Goal: Use online tool/utility: Utilize a website feature to perform a specific function

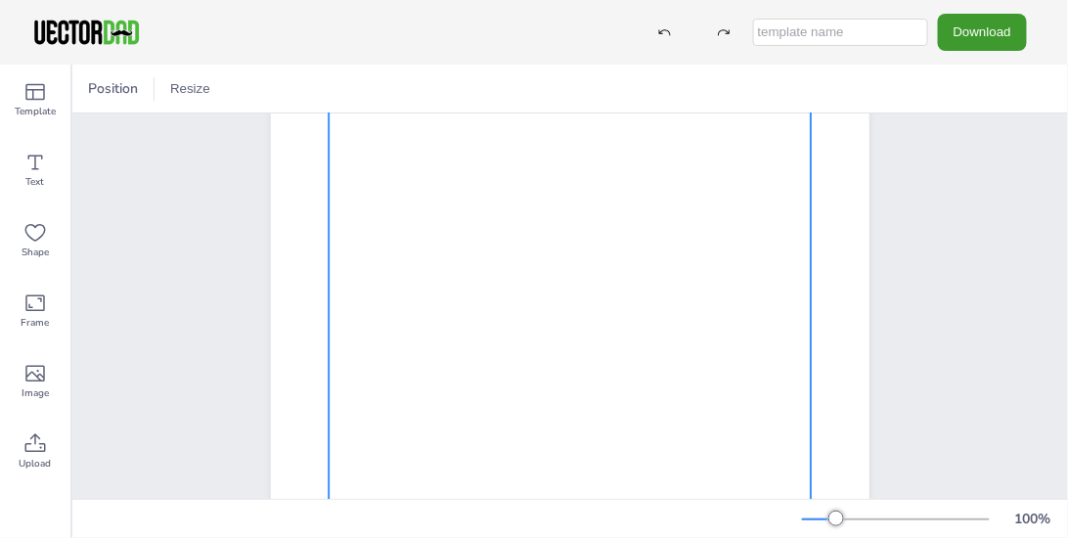
scroll to position [226, 0]
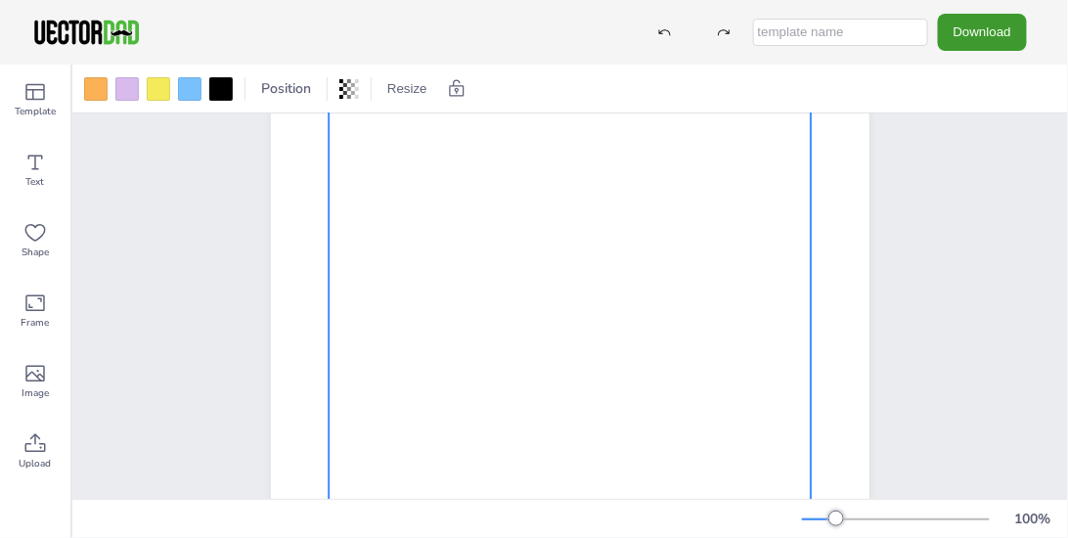
click at [474, 250] on div at bounding box center [570, 313] width 482 height 560
click at [41, 172] on icon at bounding box center [34, 162] width 23 height 23
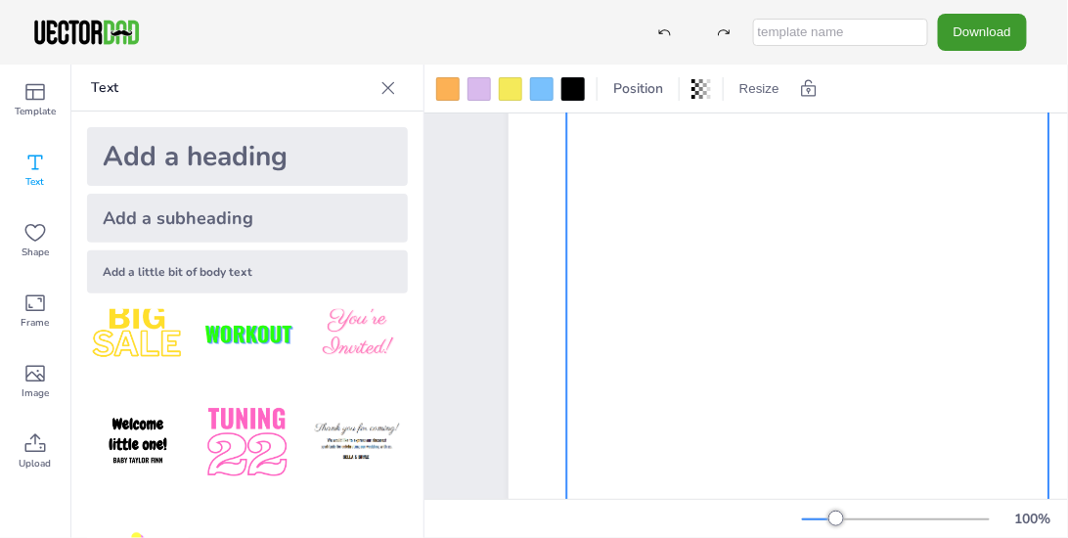
scroll to position [0, 0]
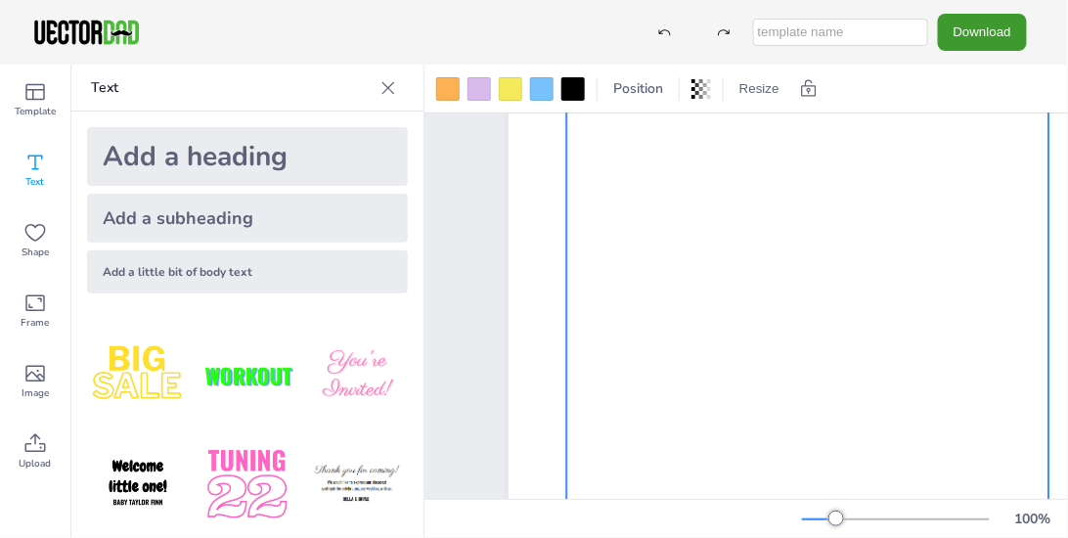
click at [271, 270] on div "Add a little bit of body text" at bounding box center [247, 271] width 321 height 43
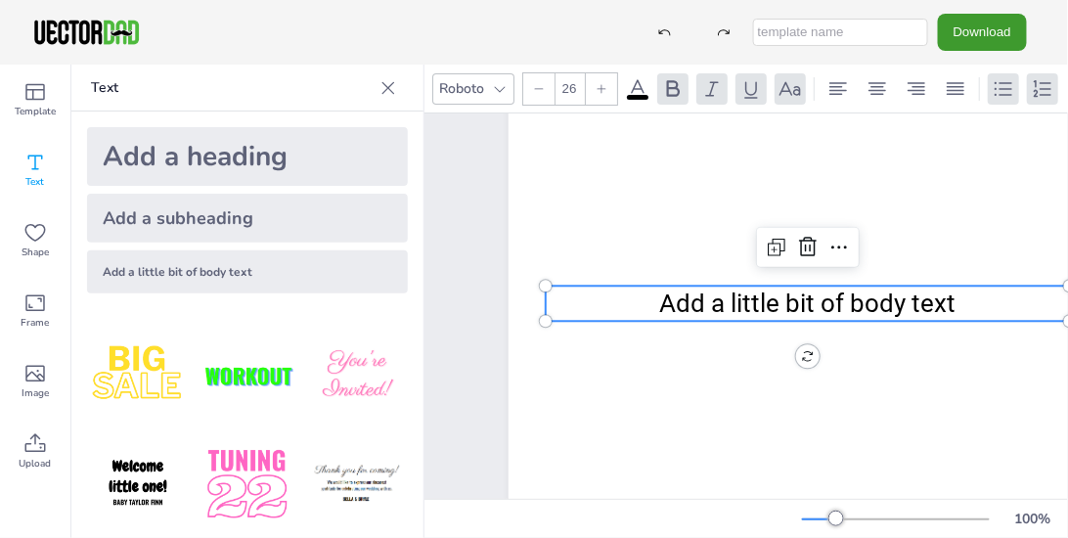
click at [952, 299] on span "Add a little bit of body text" at bounding box center [807, 304] width 296 height 29
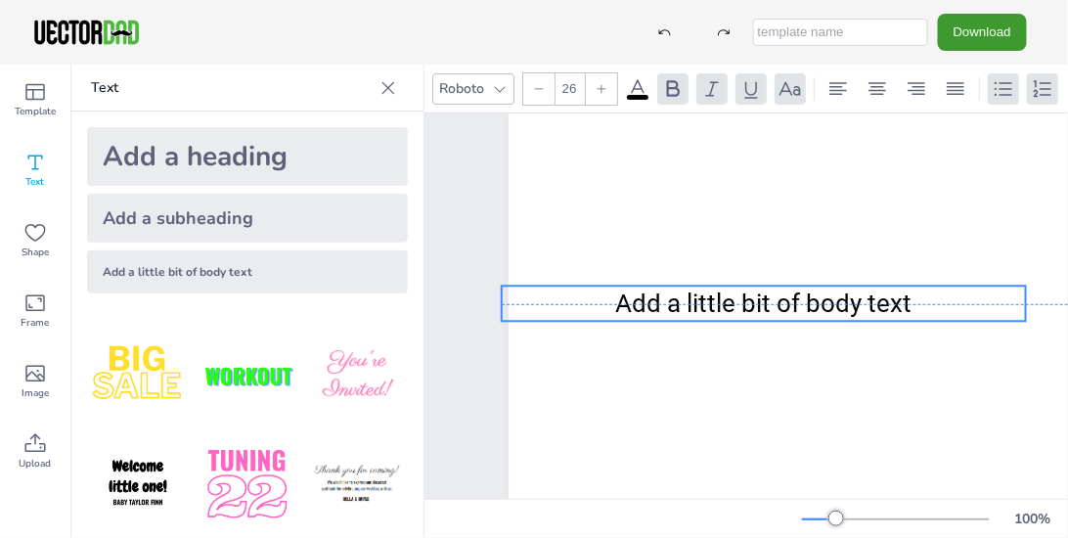
drag, startPoint x: 947, startPoint y: 303, endPoint x: 912, endPoint y: 303, distance: 35.2
click at [912, 303] on p "Add a little bit of body text" at bounding box center [764, 304] width 524 height 35
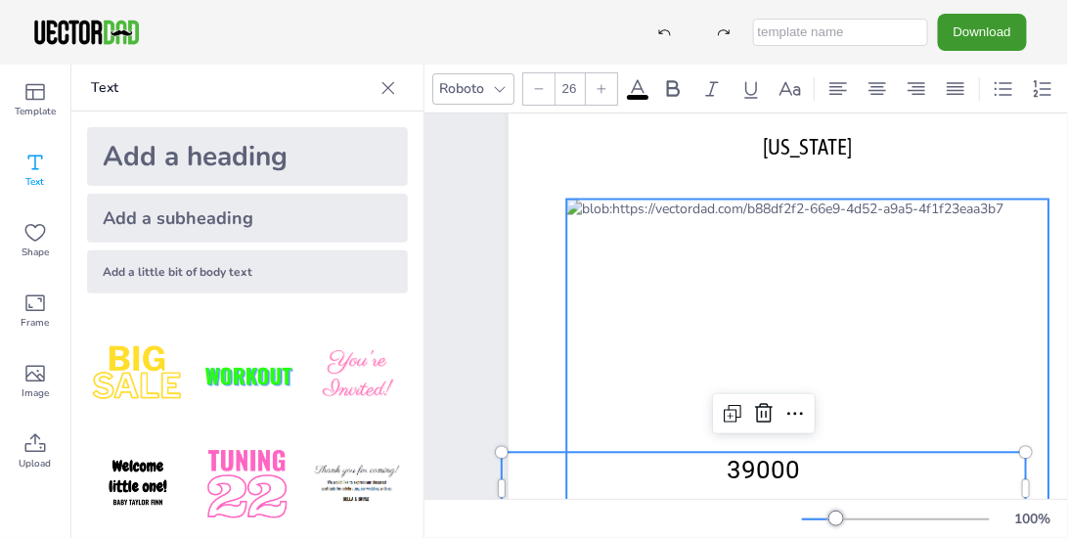
scroll to position [283, 0]
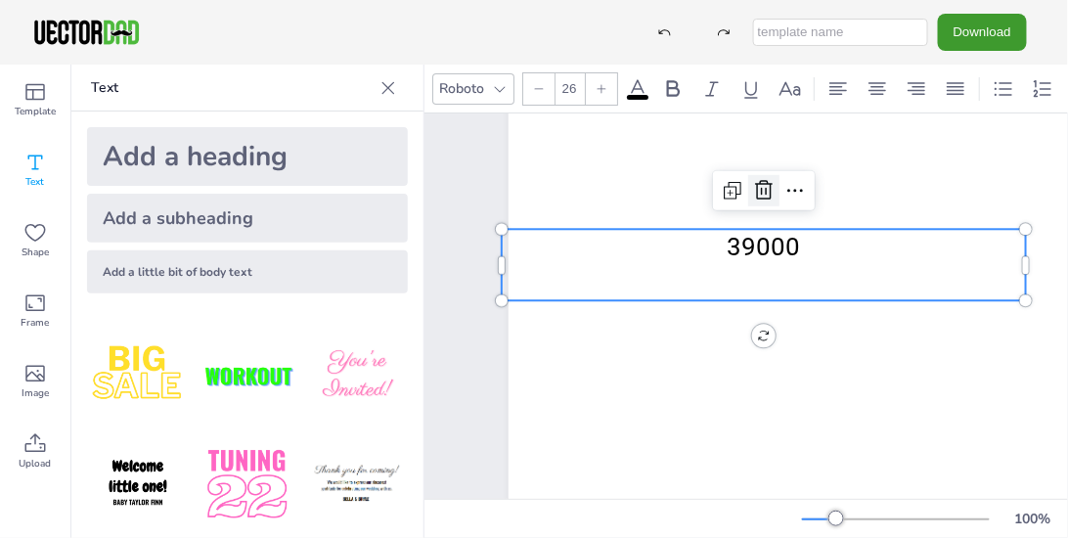
click at [761, 186] on icon at bounding box center [763, 190] width 23 height 23
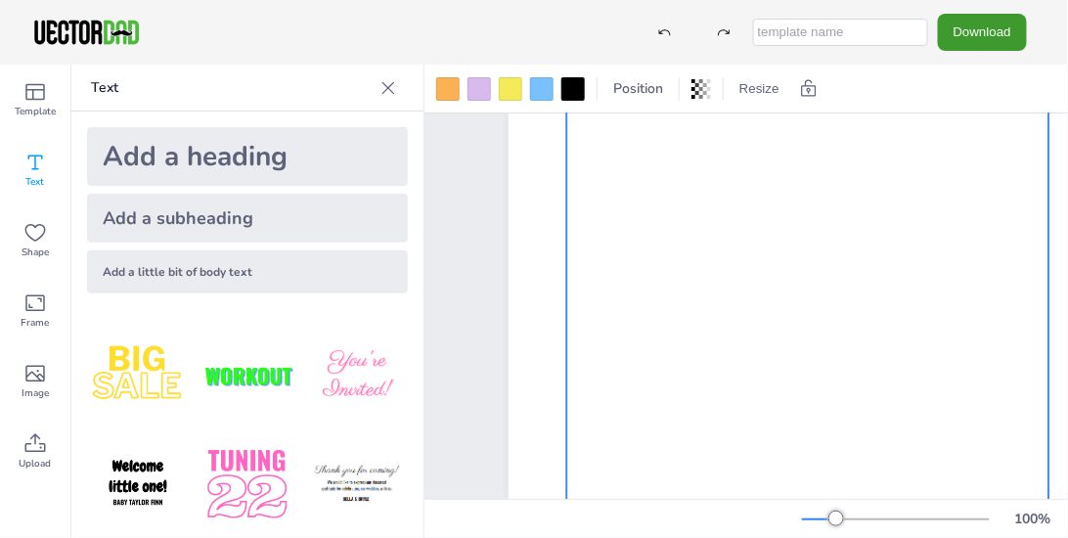
click at [713, 189] on div at bounding box center [807, 257] width 482 height 560
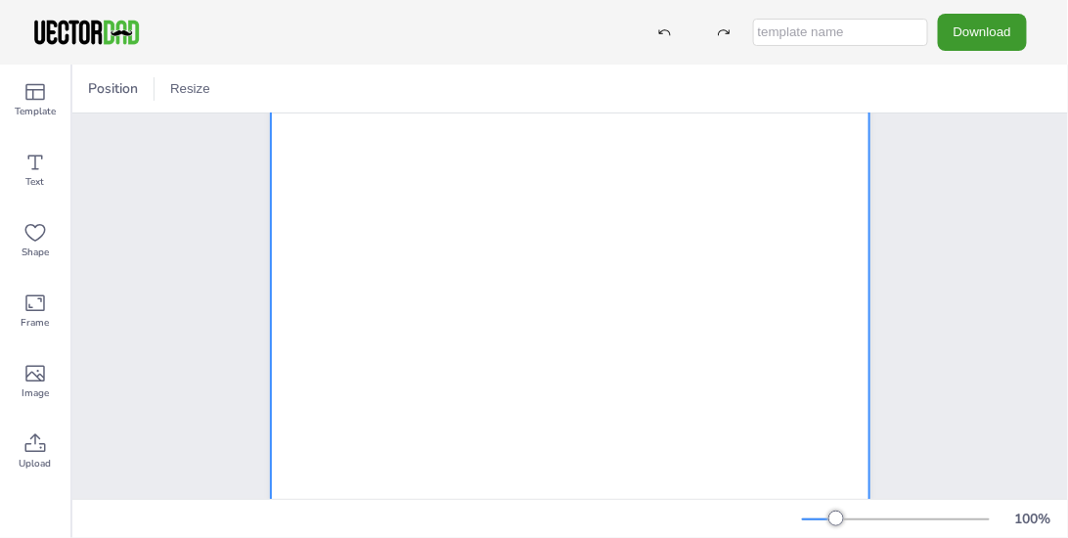
scroll to position [223, 0]
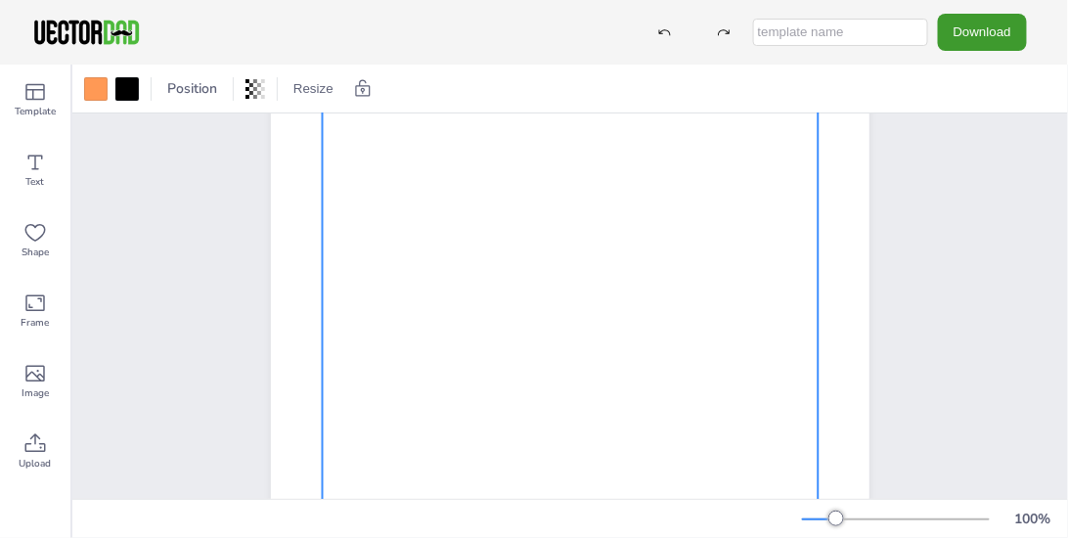
click at [464, 278] on div at bounding box center [571, 313] width 496 height 574
click at [37, 174] on span "Text" at bounding box center [35, 182] width 19 height 16
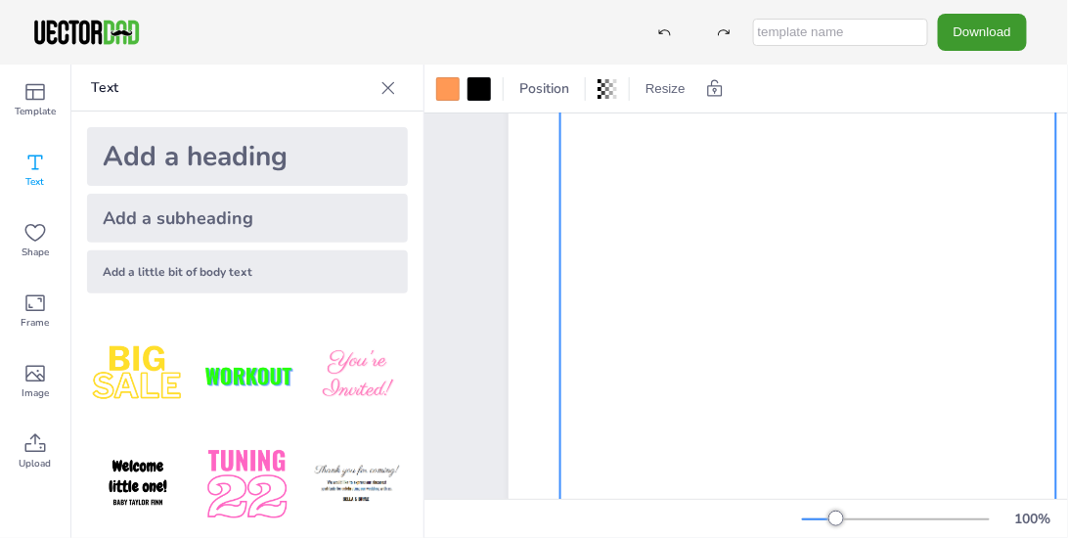
click at [713, 283] on div at bounding box center [809, 313] width 496 height 574
click at [710, 276] on div at bounding box center [809, 314] width 496 height 574
click at [246, 272] on div "Add a little bit of body text" at bounding box center [247, 271] width 321 height 43
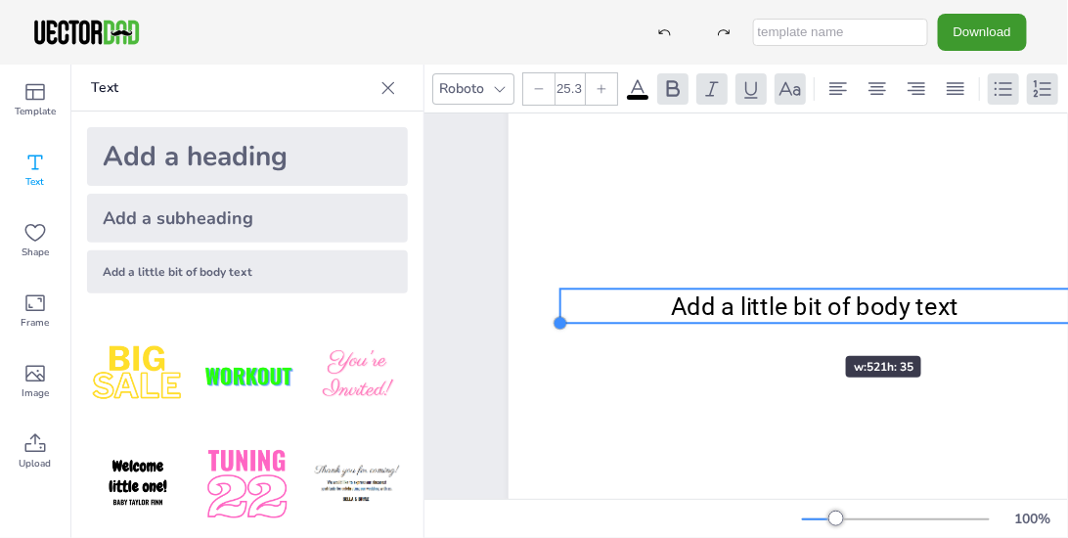
drag, startPoint x: 546, startPoint y: 322, endPoint x: 788, endPoint y: 321, distance: 241.6
click at [788, 321] on div "[DOMAIN_NAME] [US_STATE] Add a little bit of body text" at bounding box center [808, 307] width 599 height 774
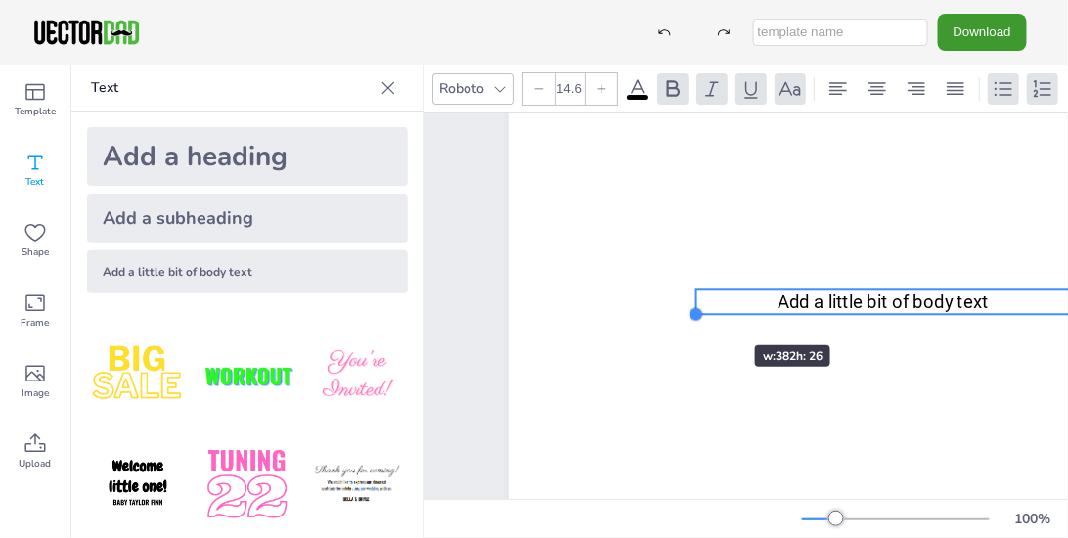
type input "14.4"
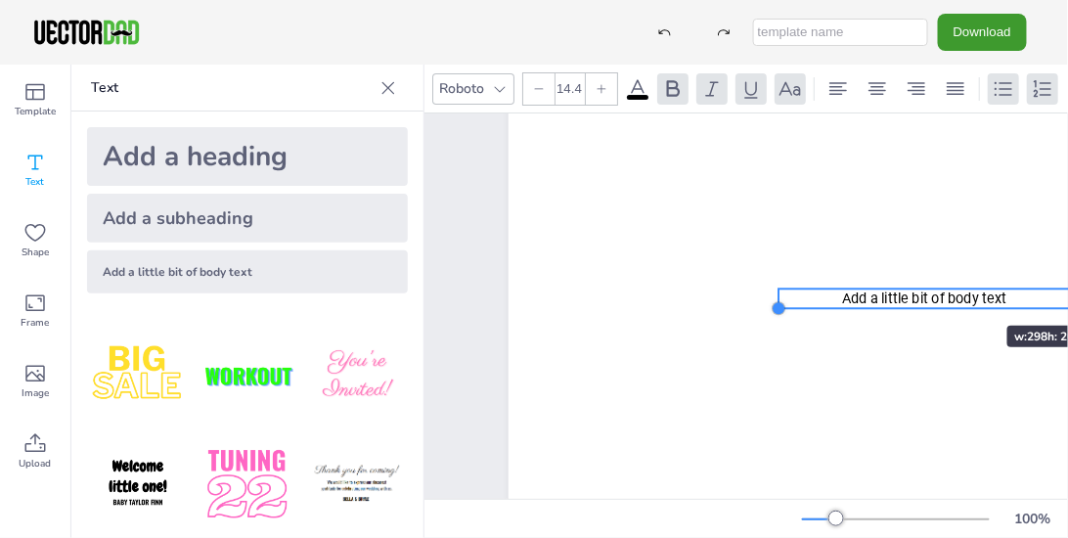
drag, startPoint x: 571, startPoint y: 321, endPoint x: 949, endPoint y: 291, distance: 378.9
click at [949, 291] on div "[DOMAIN_NAME] [US_STATE] Add a little bit of body text" at bounding box center [808, 307] width 599 height 774
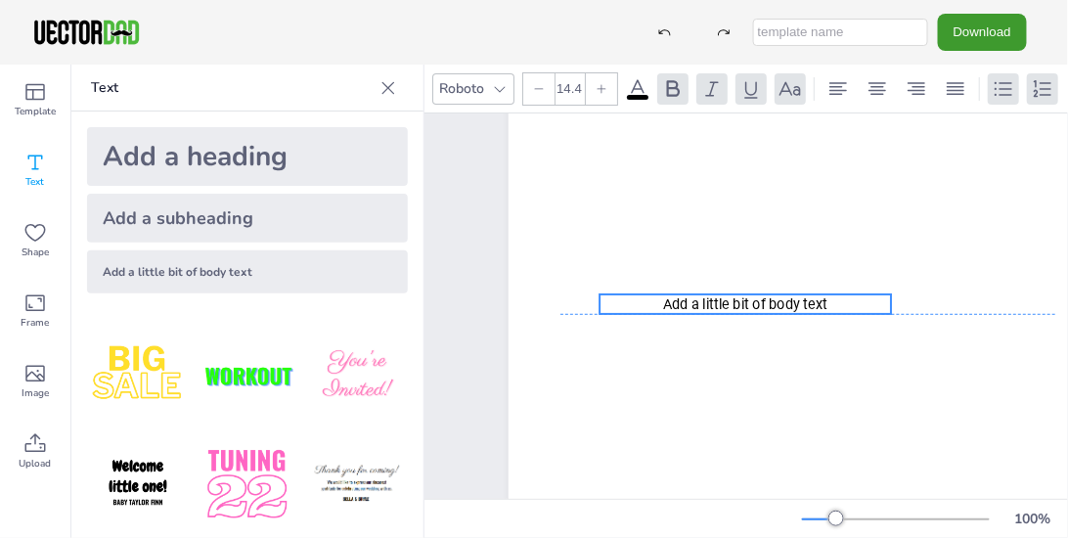
drag, startPoint x: 982, startPoint y: 294, endPoint x: 880, endPoint y: 309, distance: 102.8
click at [802, 297] on span "Add a little bit of body text" at bounding box center [745, 304] width 164 height 17
drag, startPoint x: 889, startPoint y: 311, endPoint x: 609, endPoint y: 259, distance: 285.5
click at [609, 259] on div "[DOMAIN_NAME] [US_STATE] Add a little bit of body text" at bounding box center [808, 307] width 599 height 774
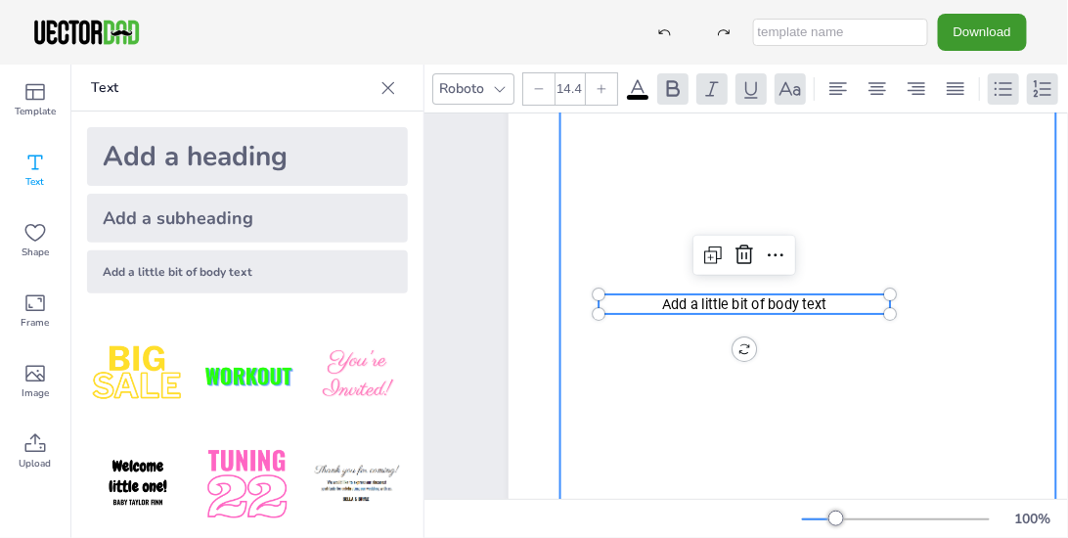
click at [988, 235] on div at bounding box center [809, 314] width 496 height 574
